Goal: Find specific page/section: Find specific page/section

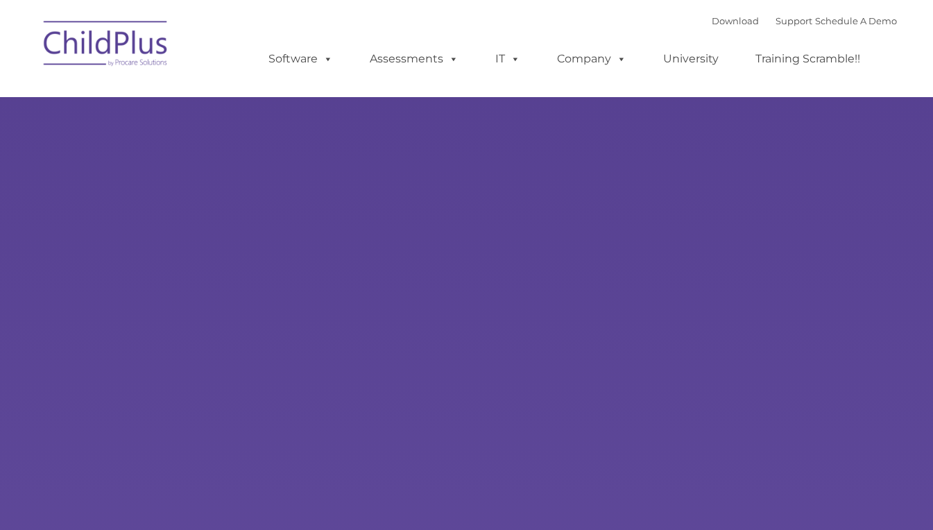
select select "MEDIUM"
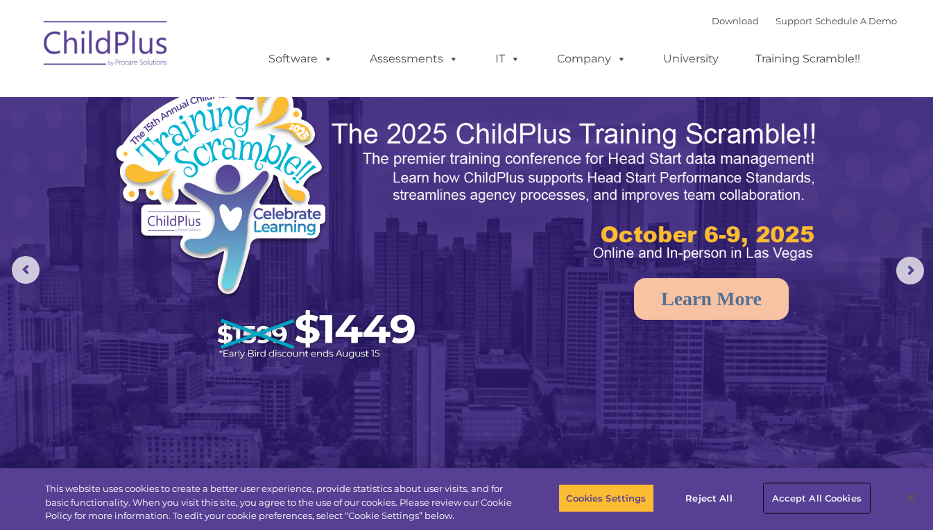
click at [807, 497] on button "Accept All Cookies" at bounding box center [817, 498] width 105 height 29
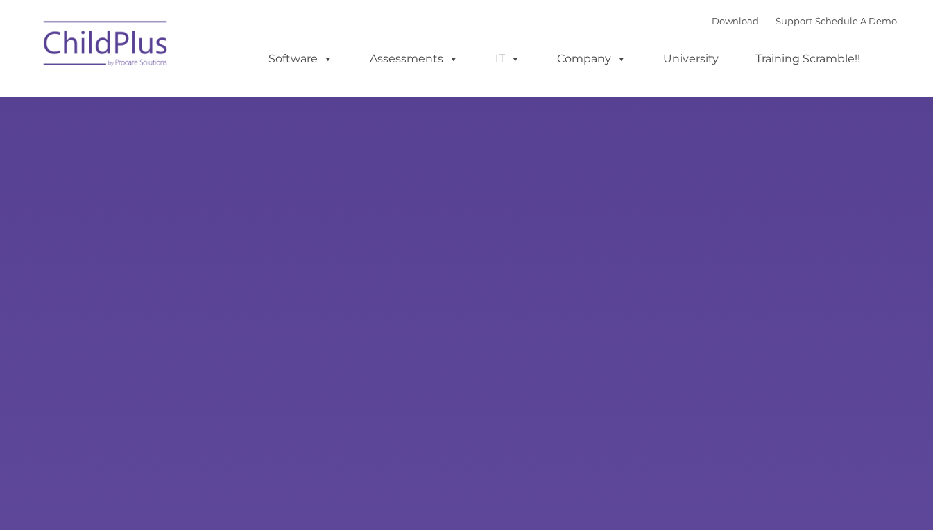
type input ""
select select "MEDIUM"
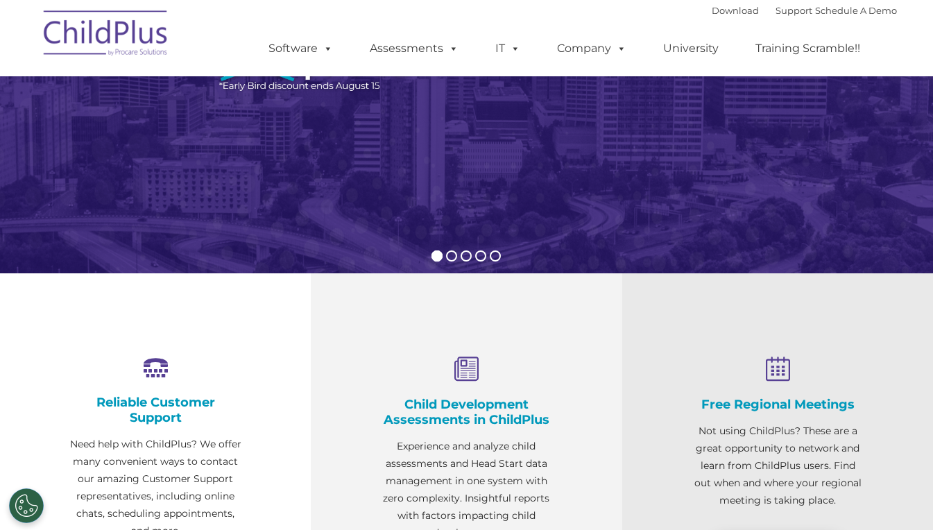
scroll to position [263, 0]
